Goal: Information Seeking & Learning: Learn about a topic

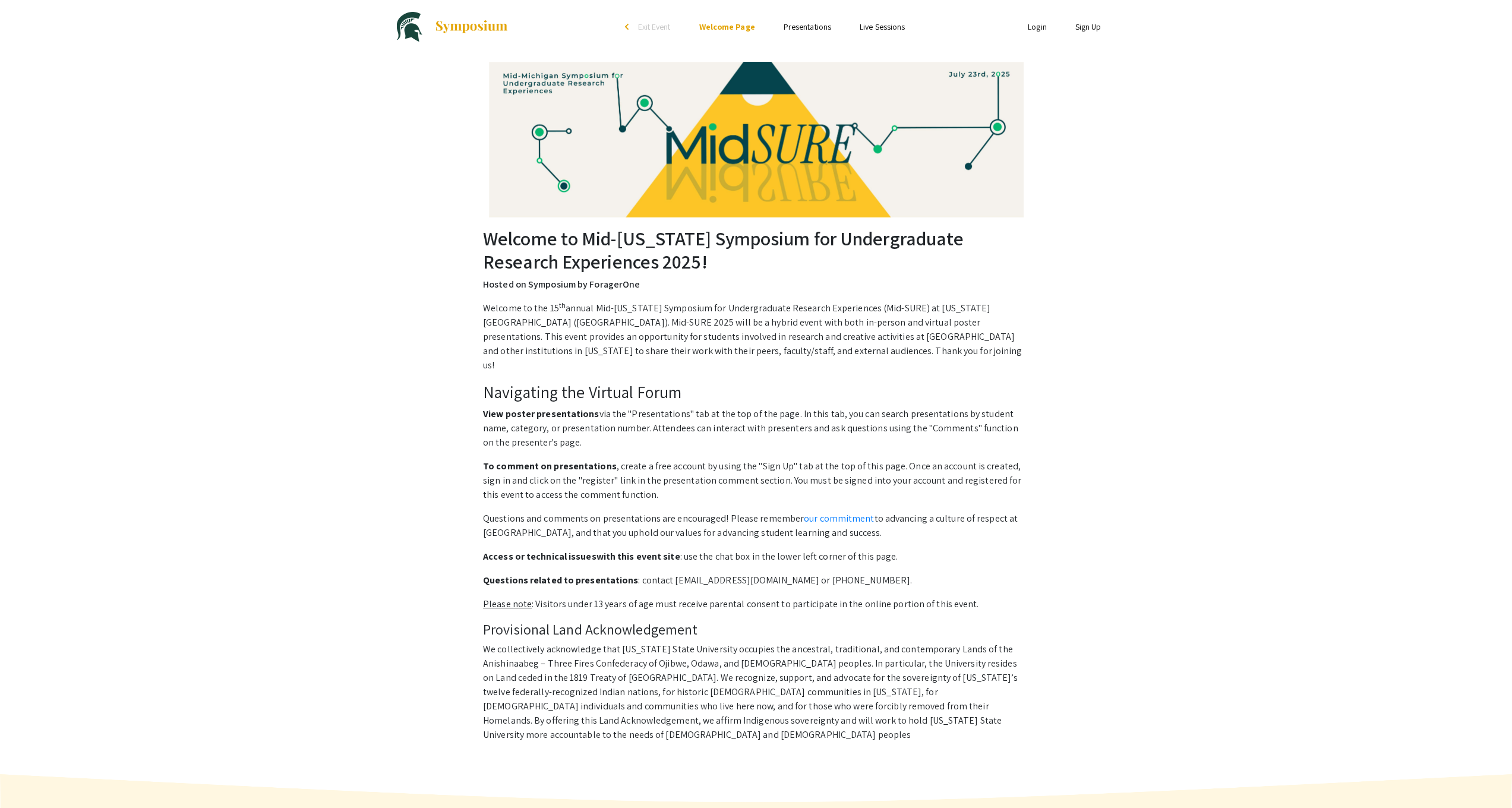
click at [805, 23] on link "Presentations" at bounding box center [807, 26] width 48 height 11
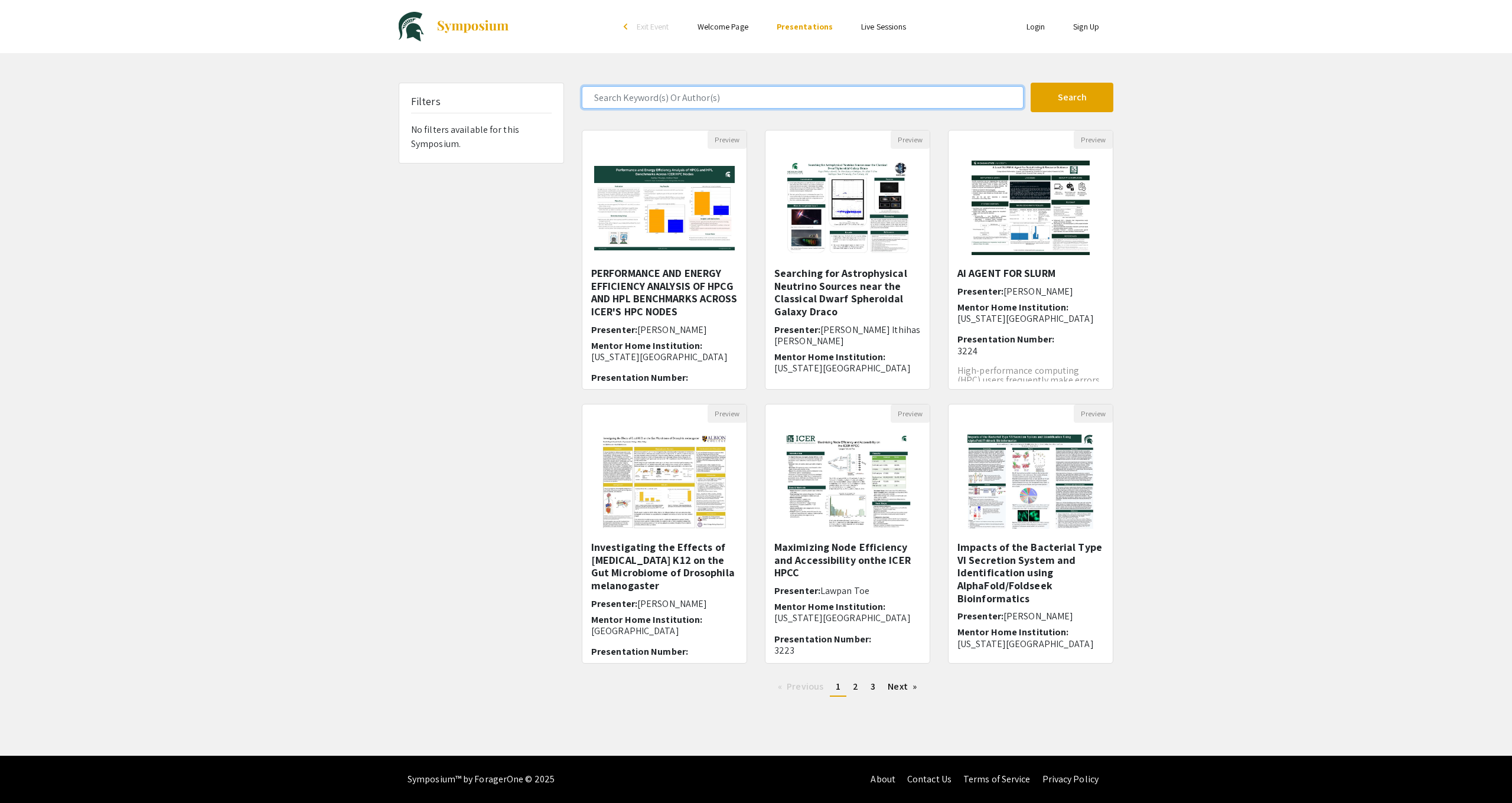
click at [734, 100] on input "Search Keyword(s) Or Author(s)" at bounding box center [803, 97] width 442 height 23
click at [1072, 97] on button "Search" at bounding box center [1072, 97] width 83 height 30
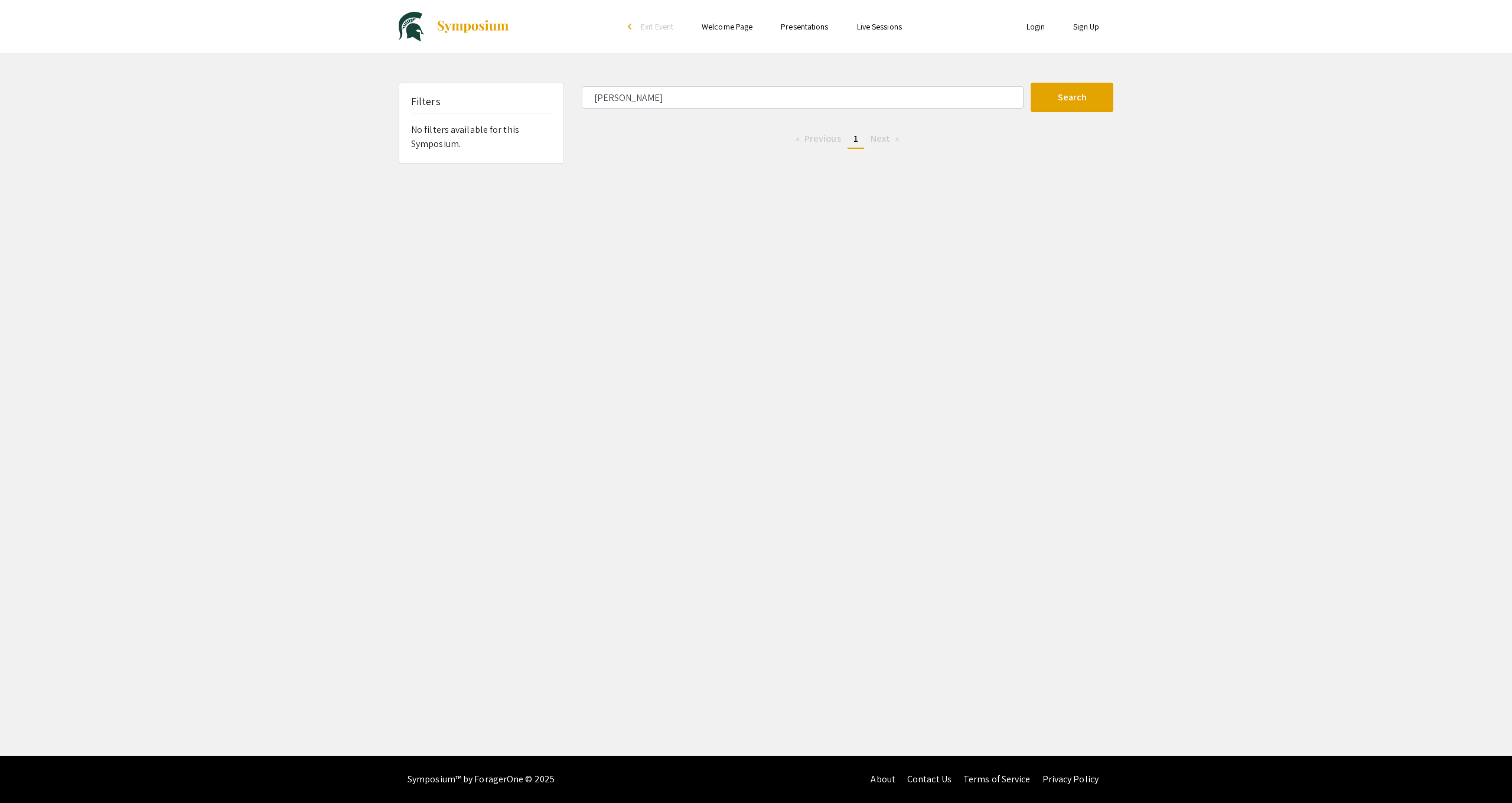
click at [682, 110] on form "[PERSON_NAME] Search" at bounding box center [848, 97] width 550 height 30
drag, startPoint x: 670, startPoint y: 91, endPoint x: 626, endPoint y: 102, distance: 45.4
click at [626, 102] on input "[PERSON_NAME]" at bounding box center [803, 97] width 442 height 23
paste input "Cryptographic Embeddings in Language Models: Steganography Under Surveillance"
type input "Cryptographic Embeddings in Language Models: Steganography Under Surveillance"
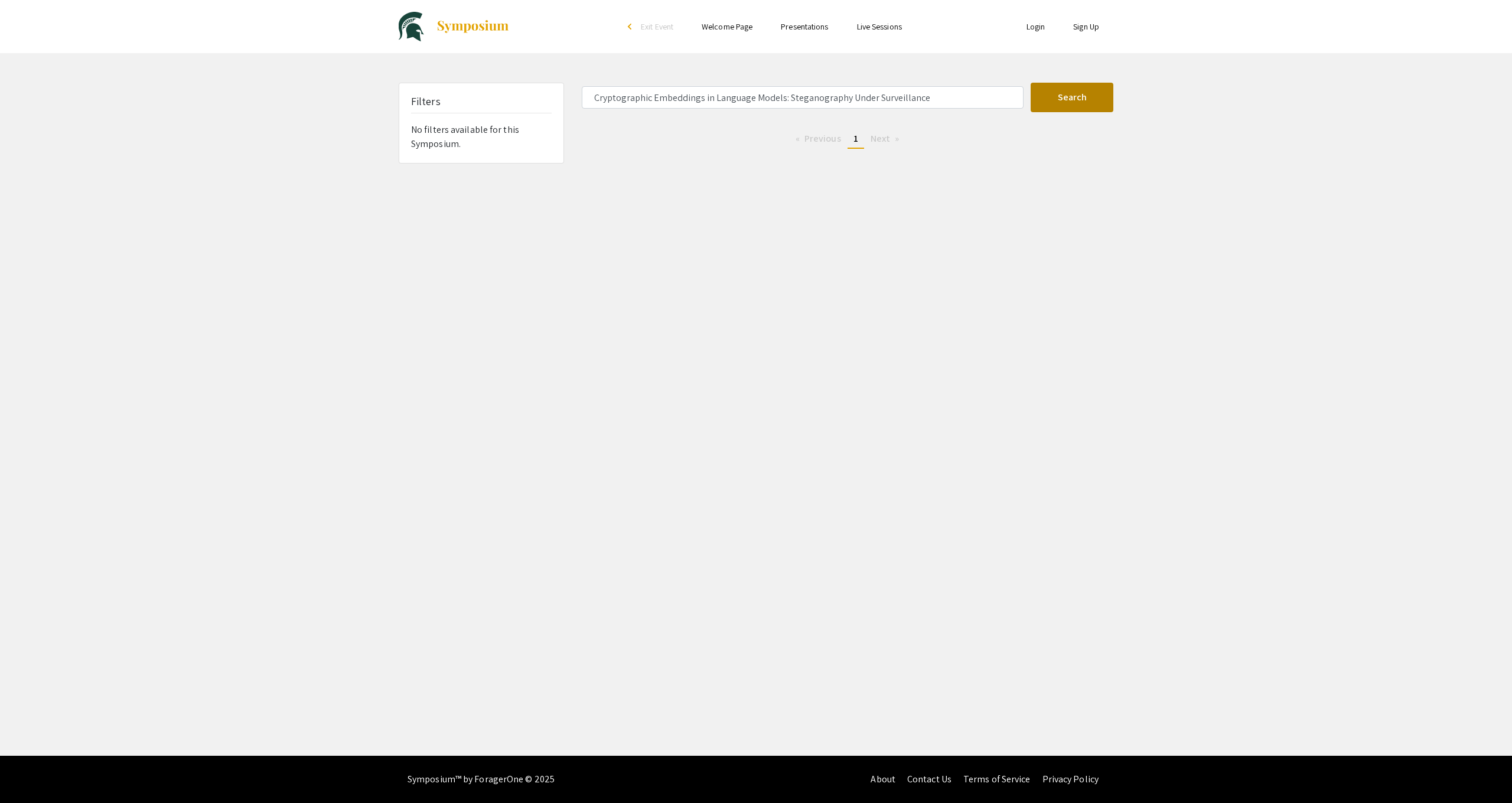
click at [1070, 97] on button "Search" at bounding box center [1072, 97] width 83 height 30
click at [848, 142] on li "You're on page 1" at bounding box center [856, 140] width 17 height 19
click at [849, 142] on li "You're on page 1" at bounding box center [856, 140] width 17 height 19
click at [808, 25] on link "Presentations" at bounding box center [804, 26] width 47 height 11
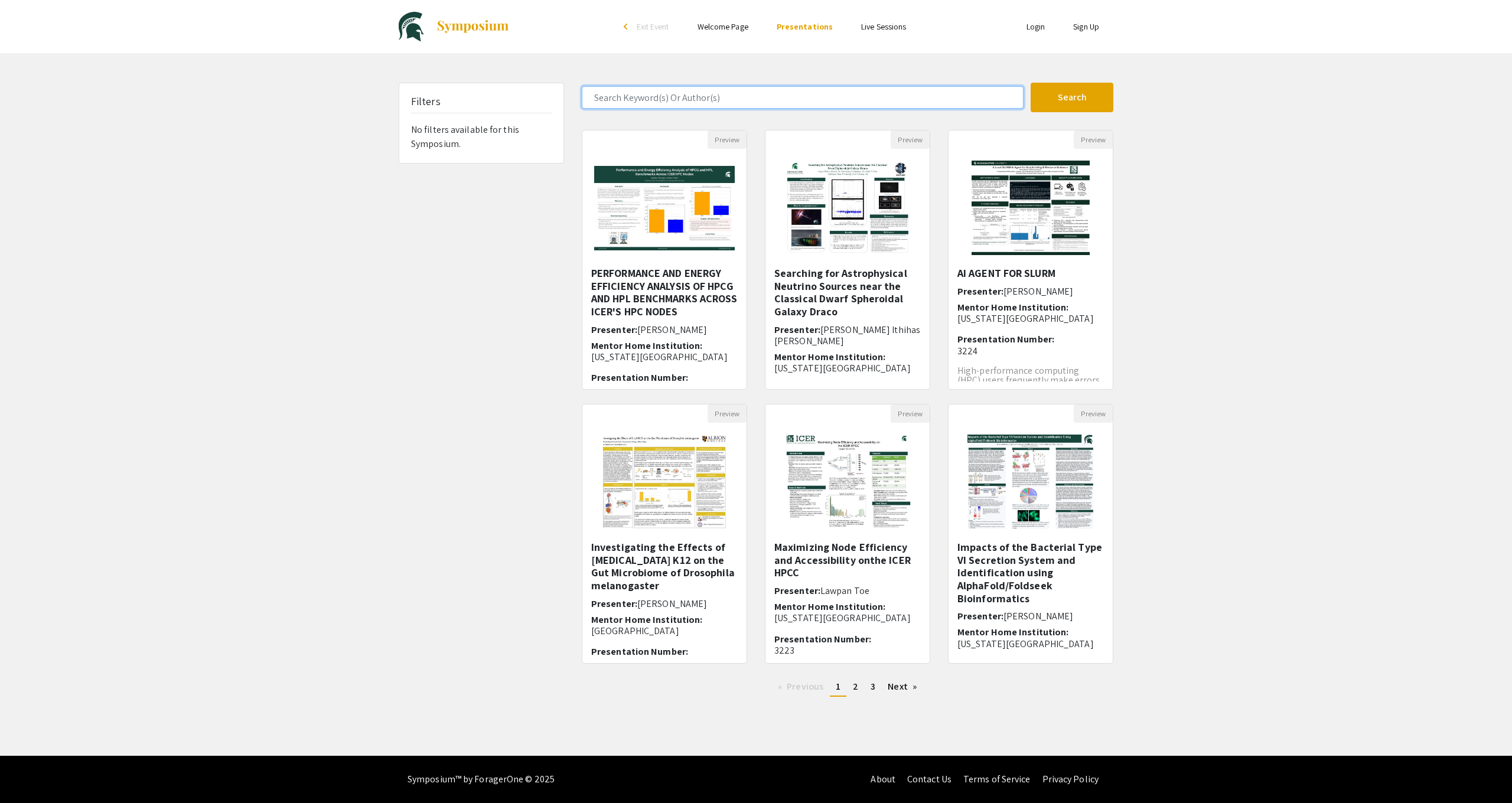
click at [698, 95] on input "Search Keyword(s) Or Author(s)" at bounding box center [803, 97] width 442 height 23
paste input "Cryptographic Embeddings in Language Models: Steganography Under Surveillance"
type input "Cryptographic Embeddings in Language Models: Steganography Under Surveillance"
click at [1068, 96] on button "Search" at bounding box center [1072, 97] width 83 height 30
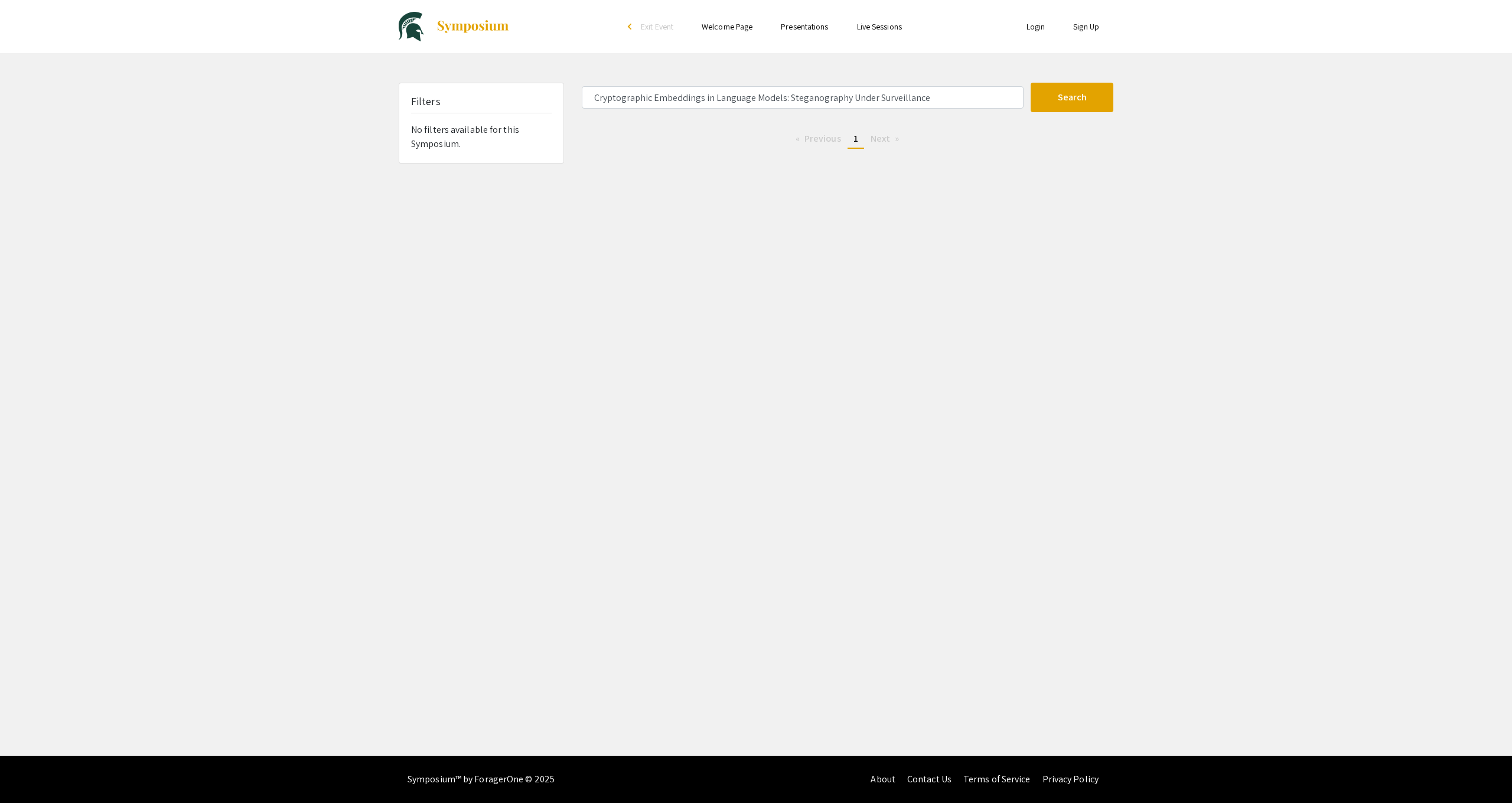
click at [818, 32] on li "Presentations" at bounding box center [805, 27] width 76 height 15
click at [816, 26] on link "Presentations" at bounding box center [804, 26] width 47 height 11
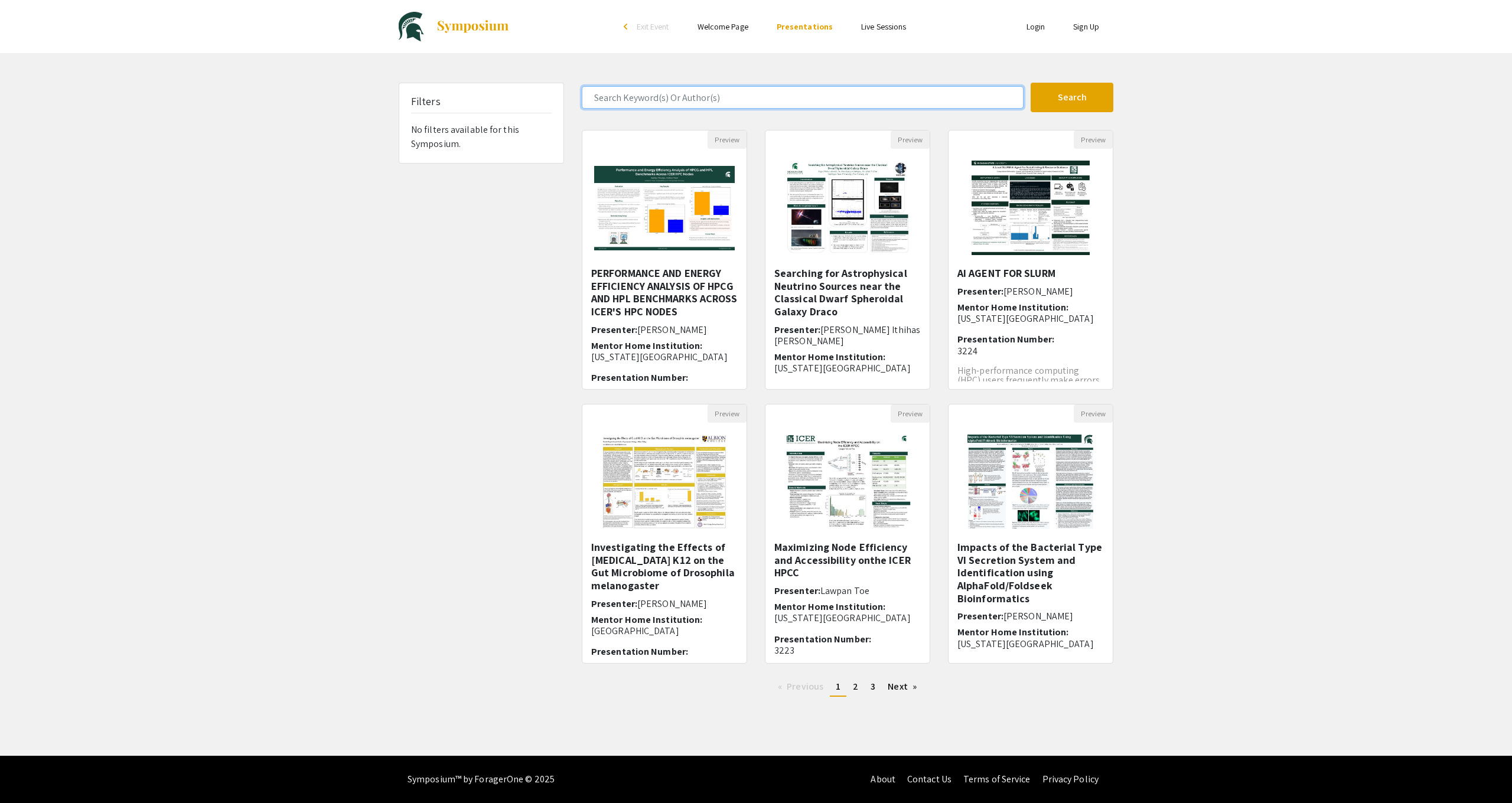
drag, startPoint x: 738, startPoint y: 93, endPoint x: 615, endPoint y: 96, distance: 123.0
click at [615, 96] on input "Search Keyword(s) Or Author(s)" at bounding box center [803, 97] width 442 height 23
type input "[PERSON_NAME]"
click at [1072, 97] on button "Search" at bounding box center [1072, 97] width 83 height 30
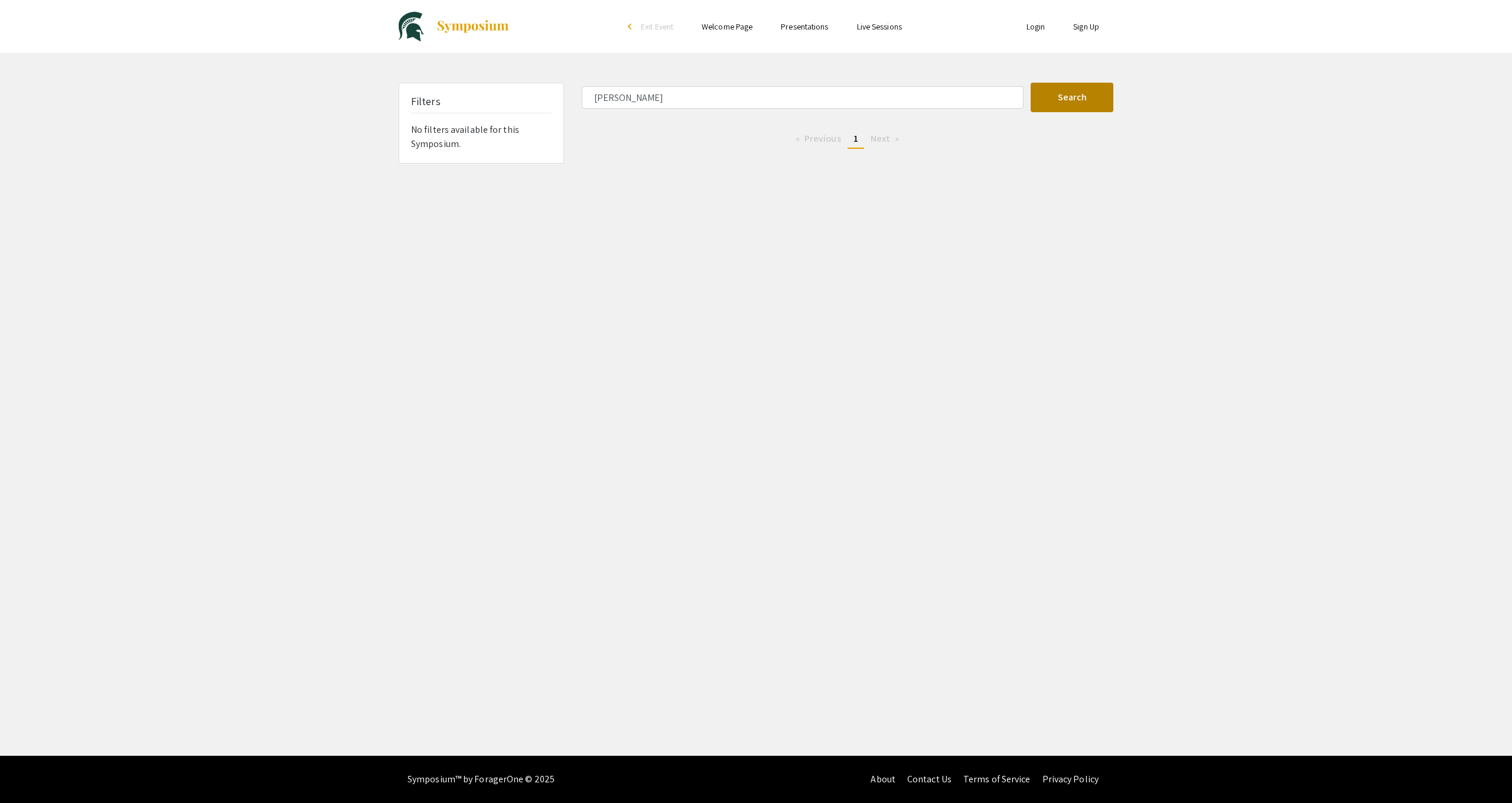
click at [1109, 109] on button "Search" at bounding box center [1072, 97] width 83 height 30
drag, startPoint x: 677, startPoint y: 95, endPoint x: 564, endPoint y: 97, distance: 113.0
click at [564, 97] on div "Filters No filters available for this Symposium. [PERSON_NAME] Search 0 Results…" at bounding box center [756, 123] width 733 height 81
click at [809, 30] on link "Presentations" at bounding box center [804, 26] width 47 height 11
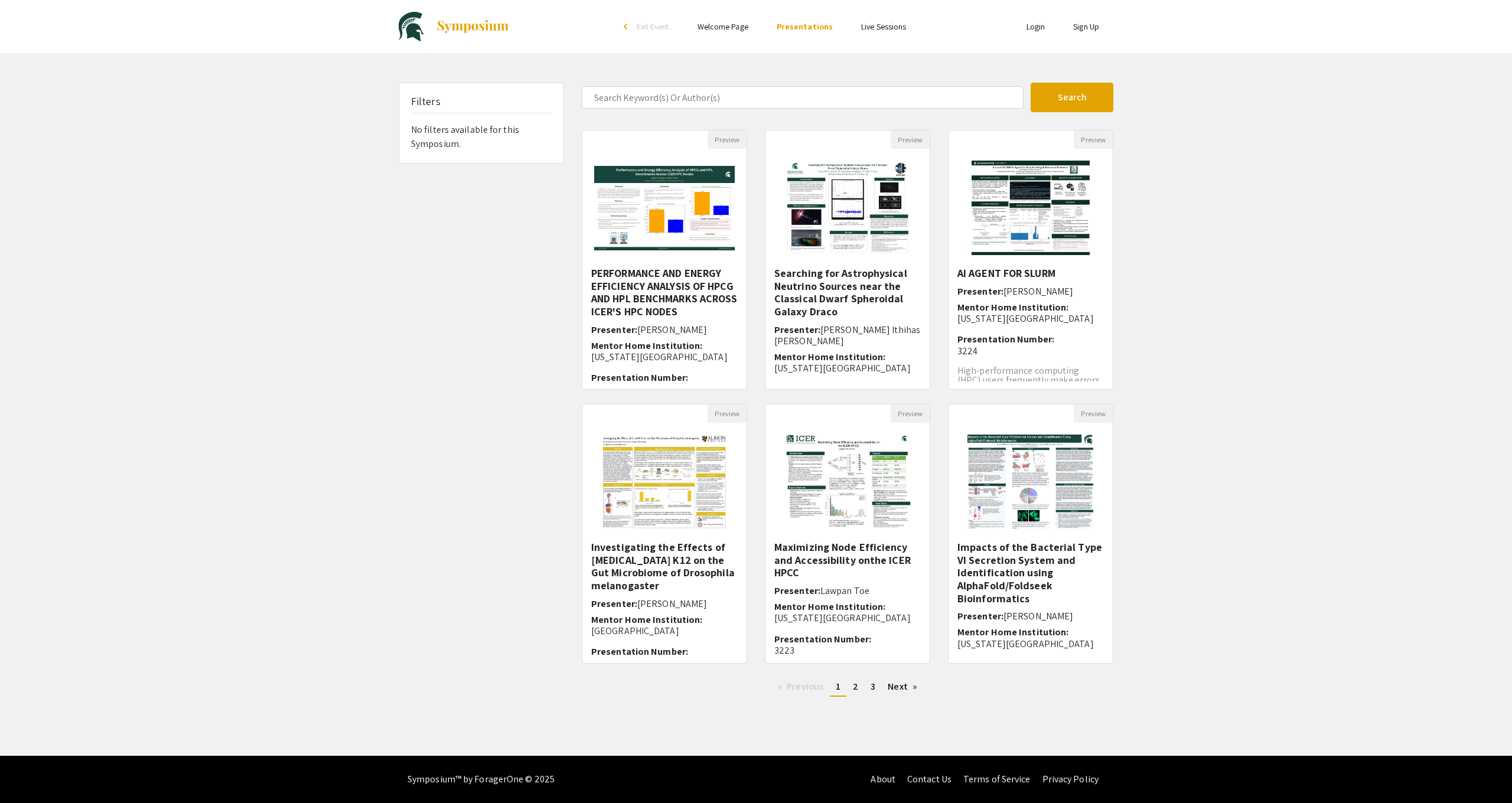
click at [897, 28] on link "Live Sessions" at bounding box center [884, 26] width 45 height 11
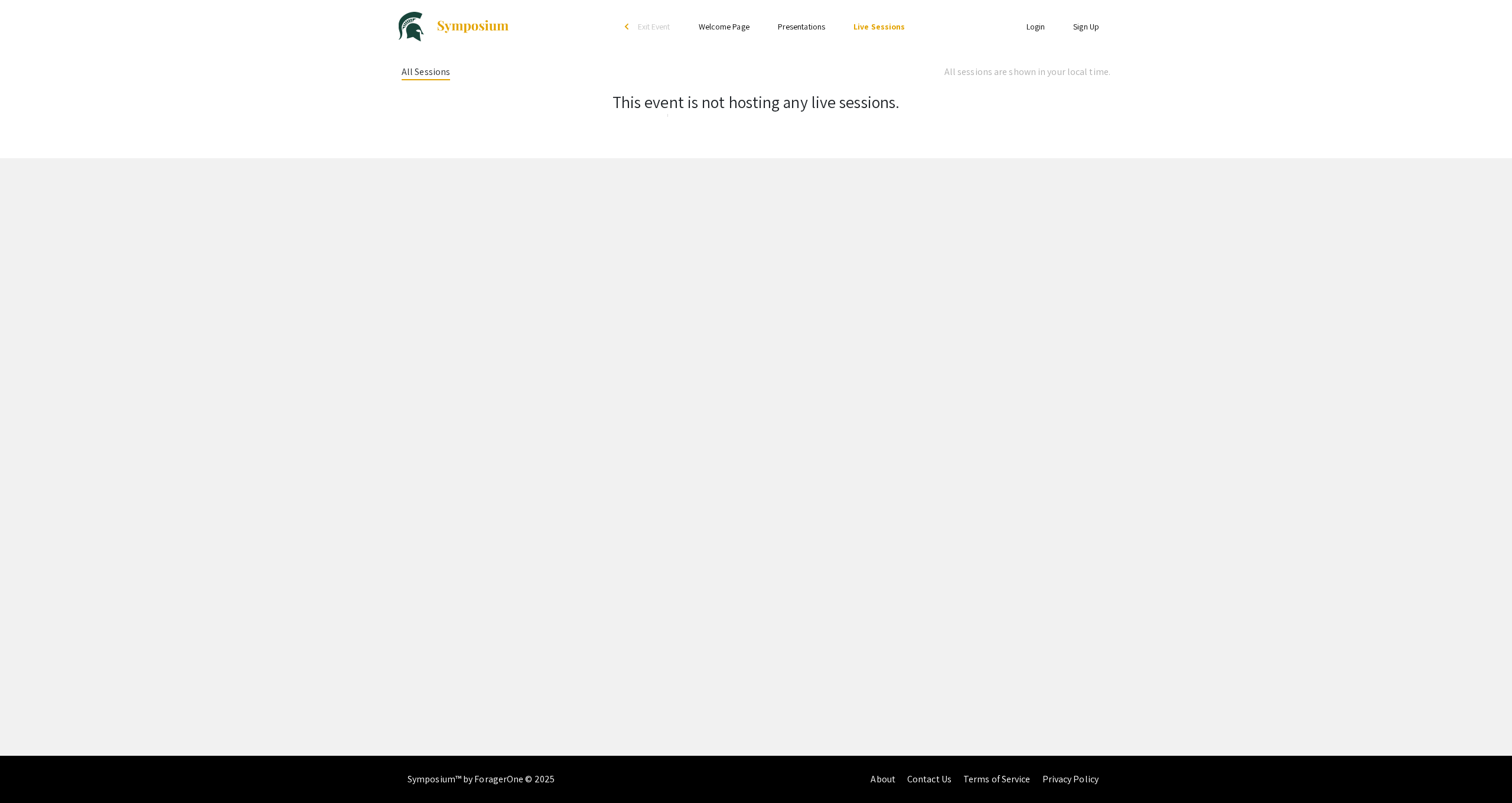
click at [813, 30] on link "Presentations" at bounding box center [801, 26] width 47 height 11
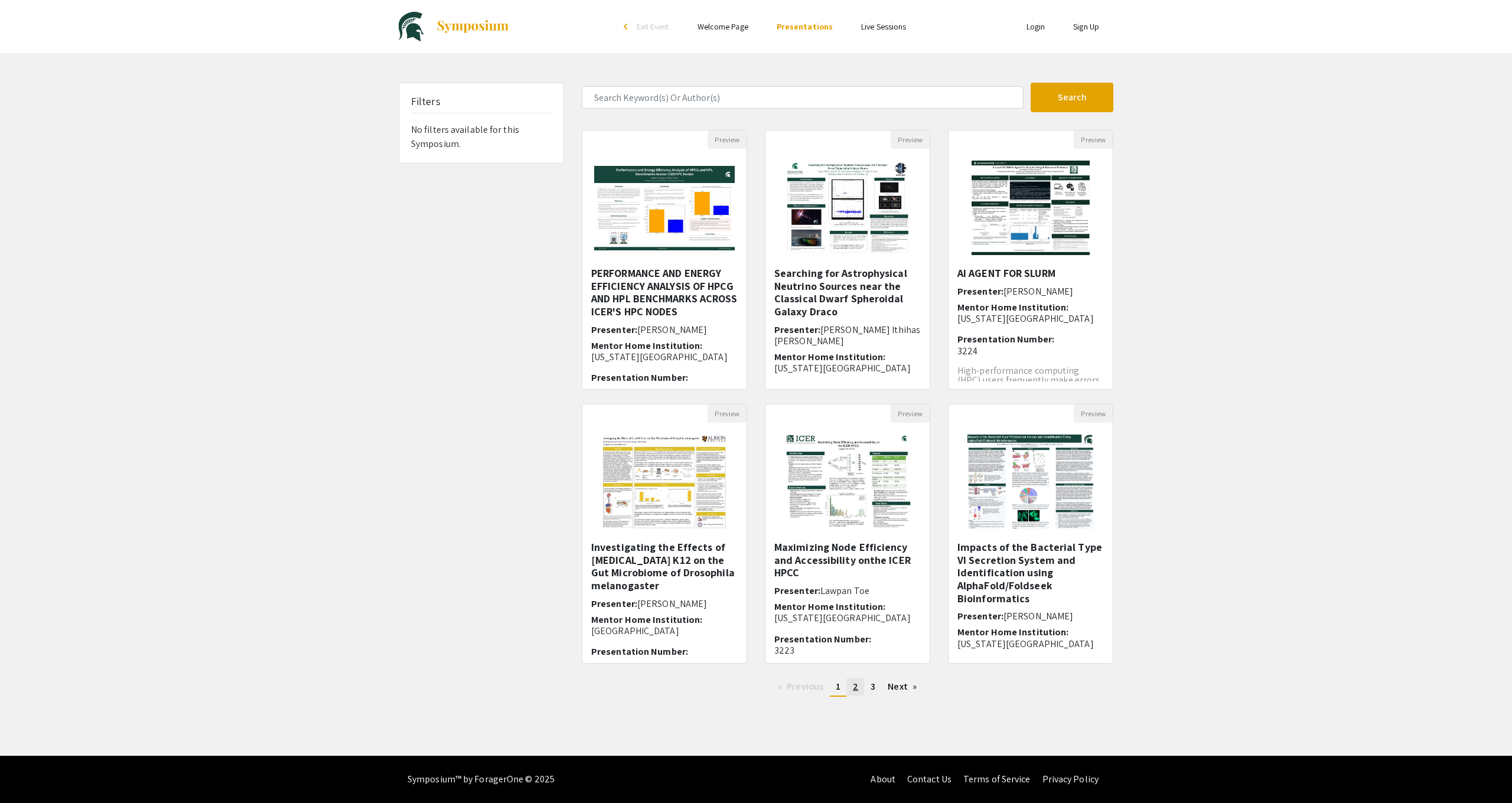
click at [849, 687] on link "page 2" at bounding box center [856, 687] width 17 height 17
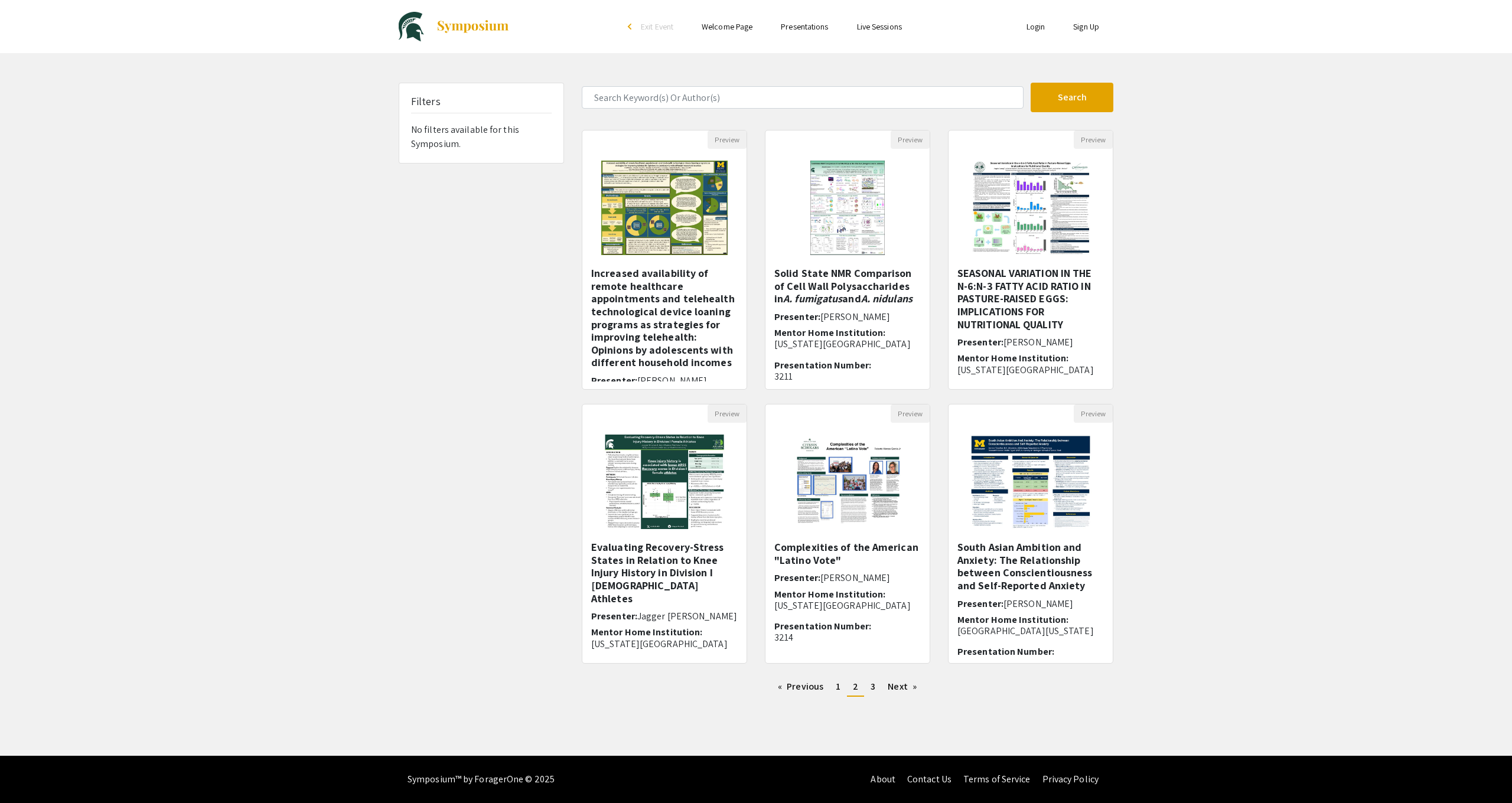
click at [849, 687] on li "You're on page 2" at bounding box center [856, 687] width 17 height 19
click at [872, 684] on span "3" at bounding box center [873, 686] width 5 height 12
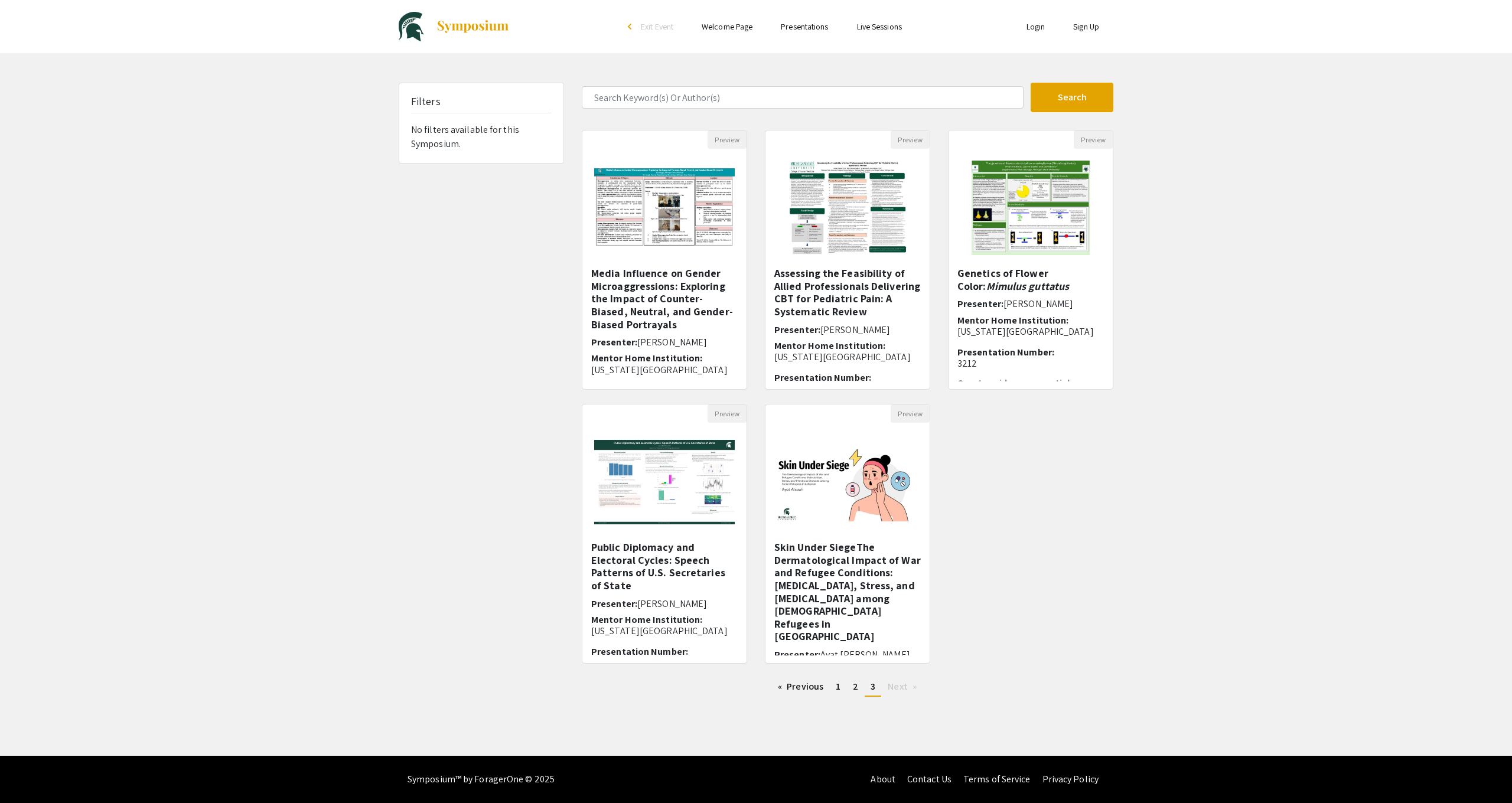
click at [906, 685] on span "Next page" at bounding box center [897, 686] width 20 height 12
click at [789, 685] on link "Previous page" at bounding box center [800, 687] width 57 height 17
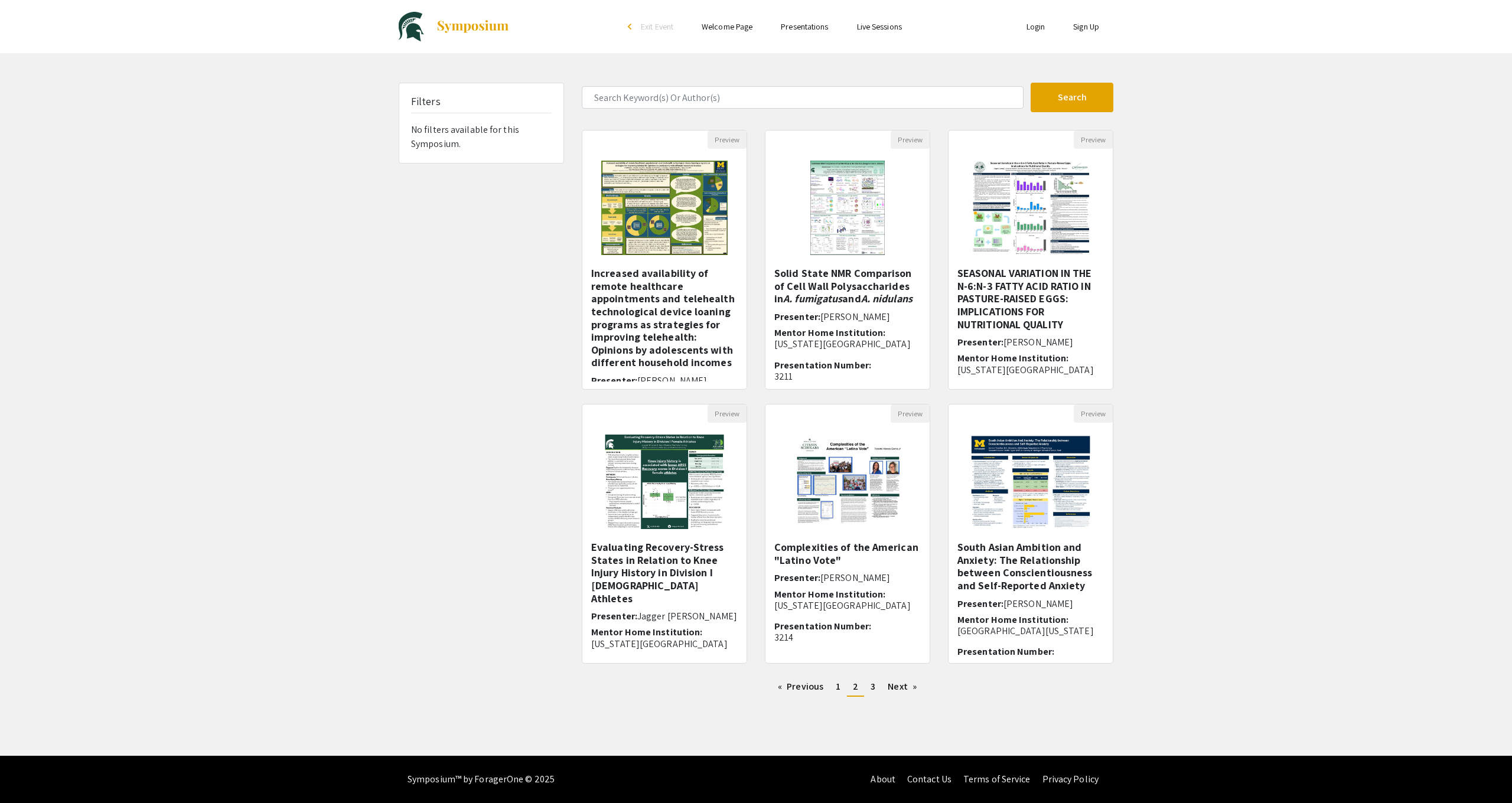
click at [480, 32] on img at bounding box center [473, 27] width 74 height 15
